Goal: Task Accomplishment & Management: Complete application form

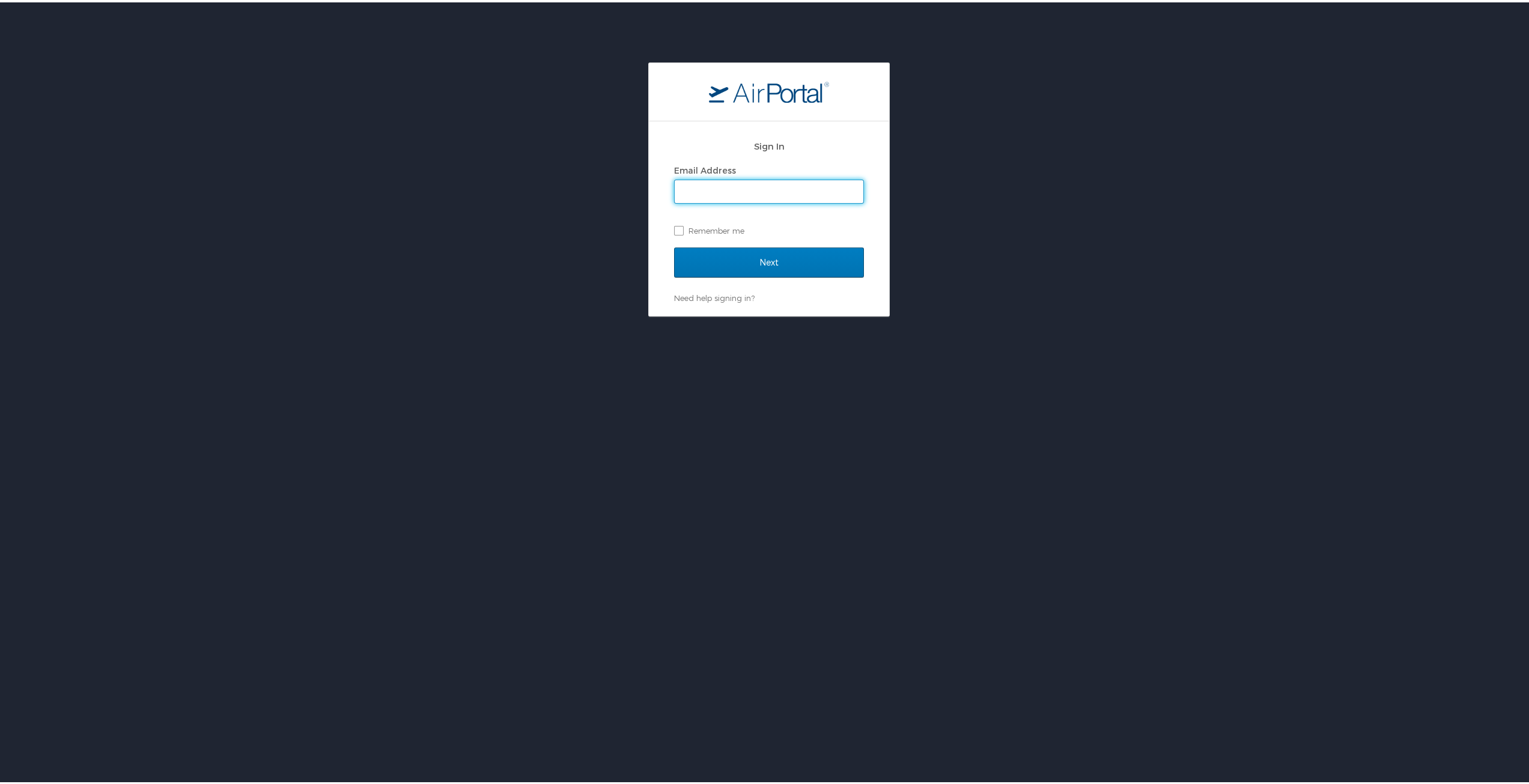
type input "cohawkins@sulc.edu"
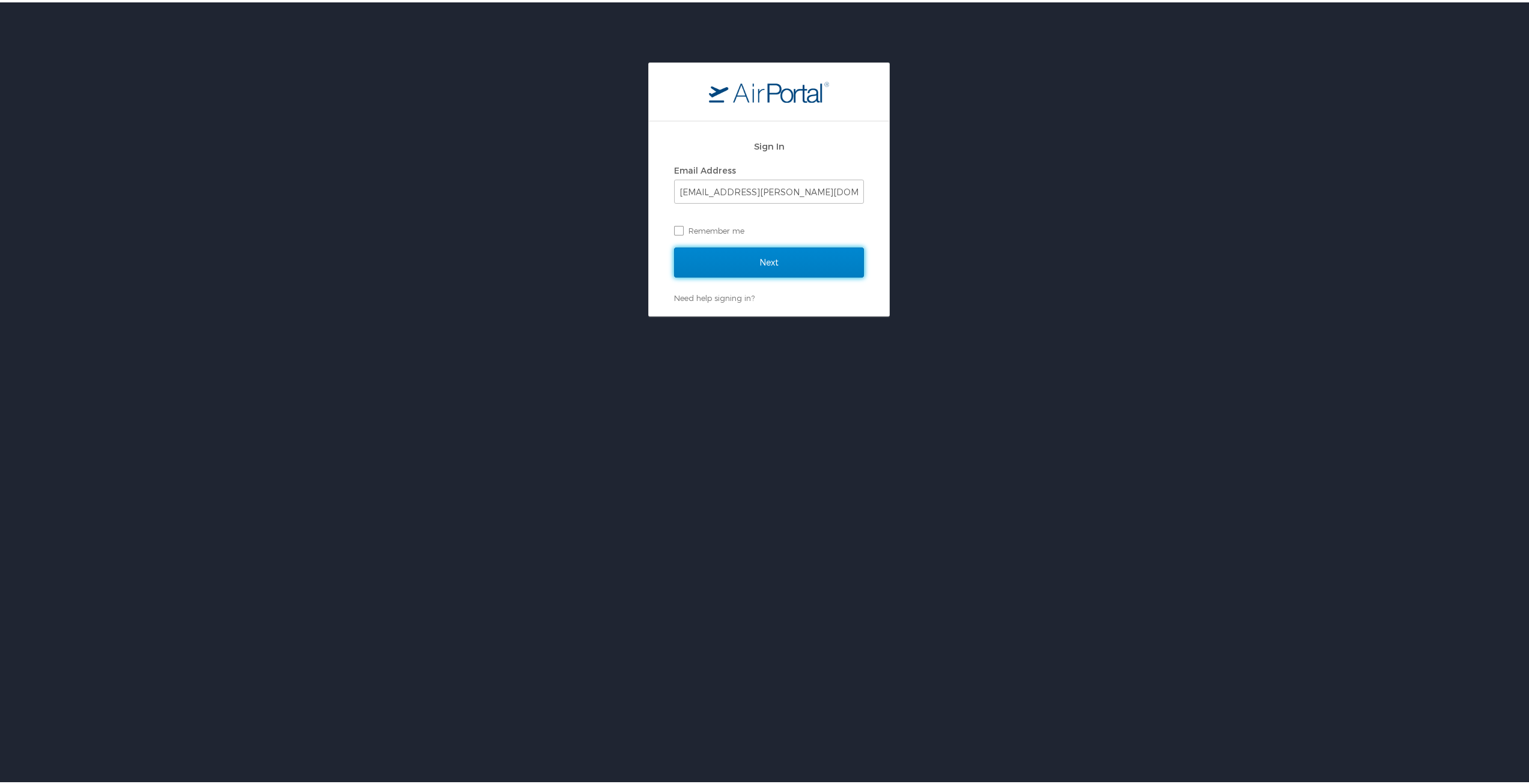
click at [759, 260] on input "Next" at bounding box center [768, 259] width 190 height 30
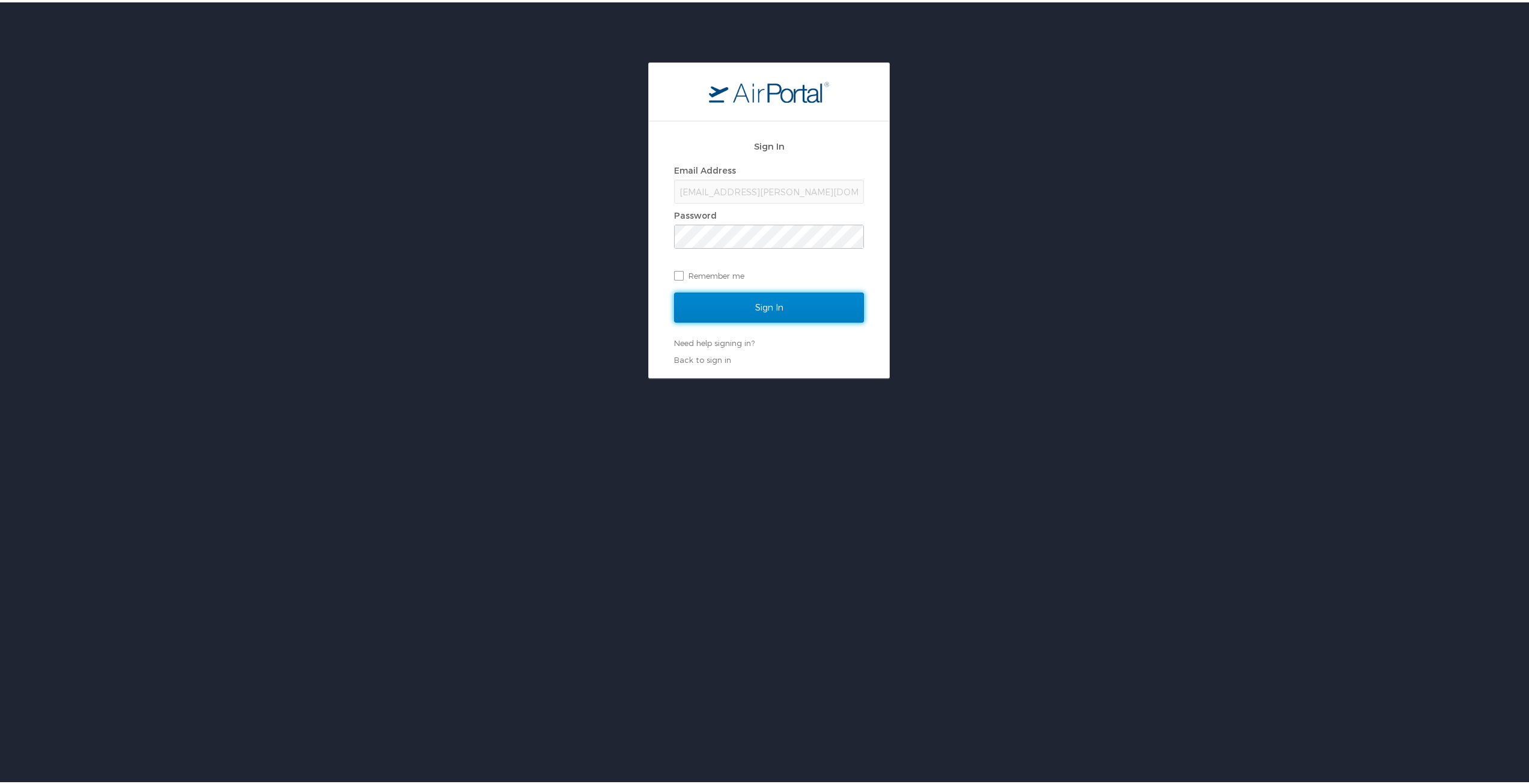
click at [762, 310] on input "Sign In" at bounding box center [768, 305] width 190 height 30
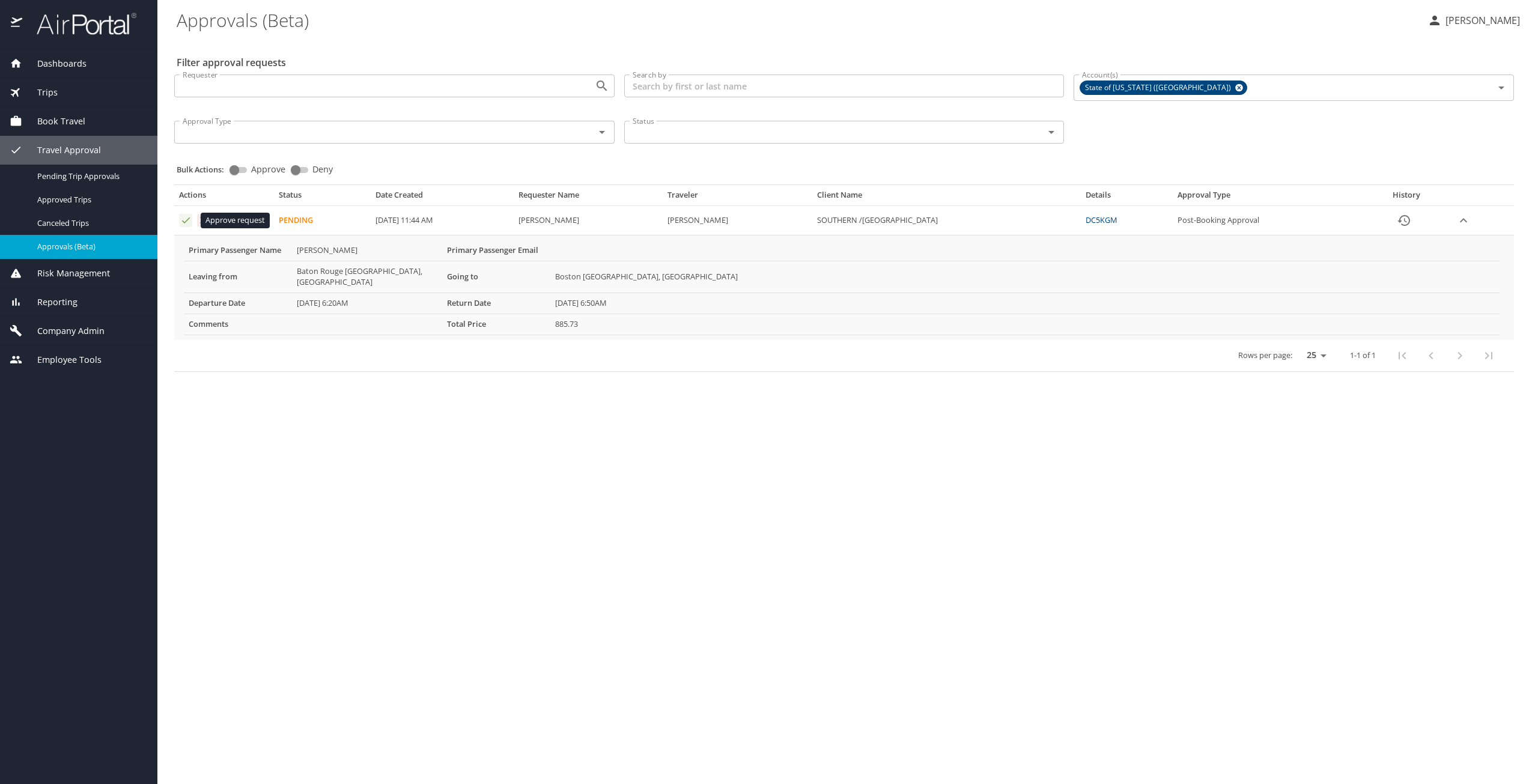
click at [183, 225] on icon "Approval table" at bounding box center [186, 219] width 12 height 12
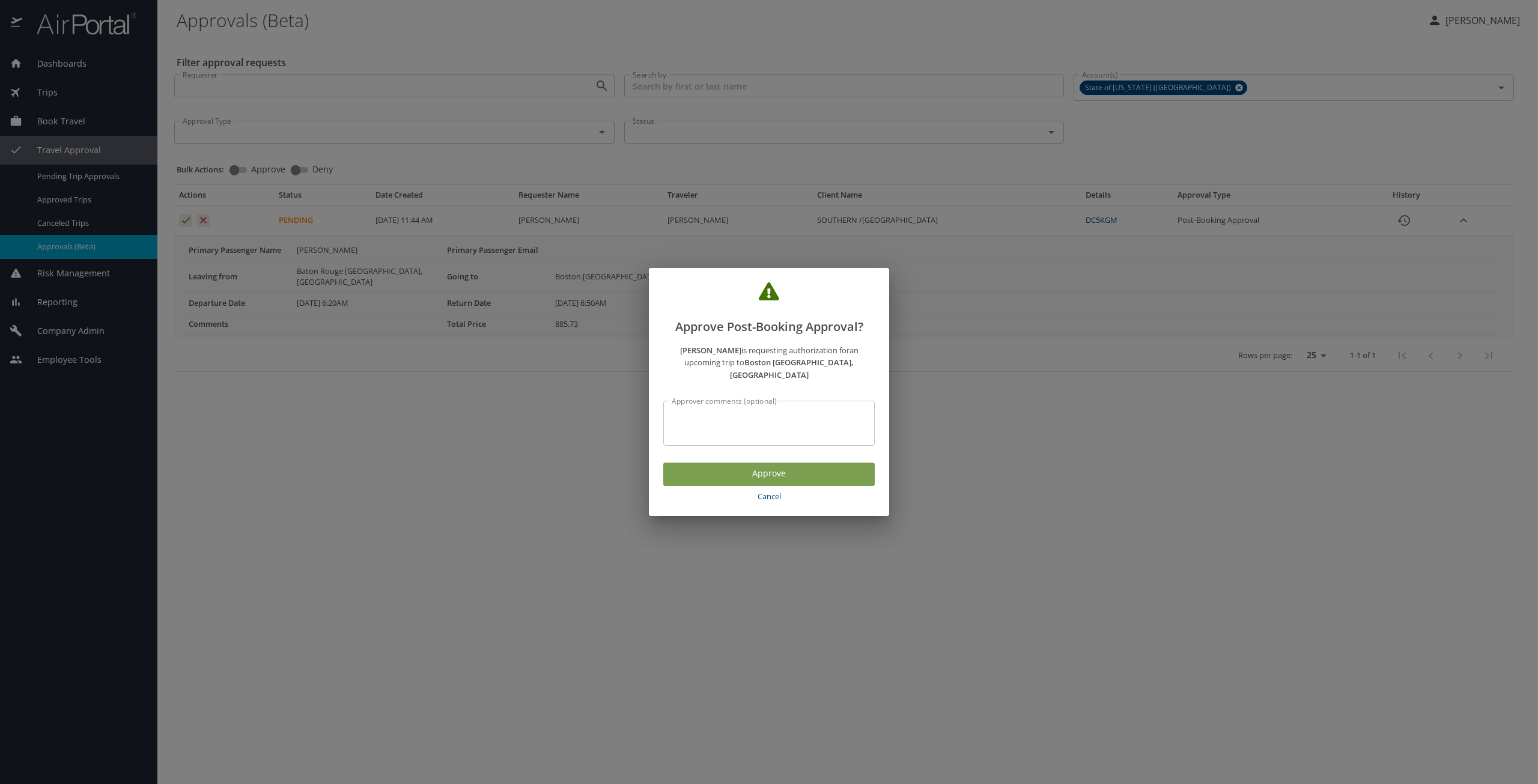
click at [694, 466] on span "Approve" at bounding box center [769, 473] width 192 height 15
